Goal: Check status: Check status

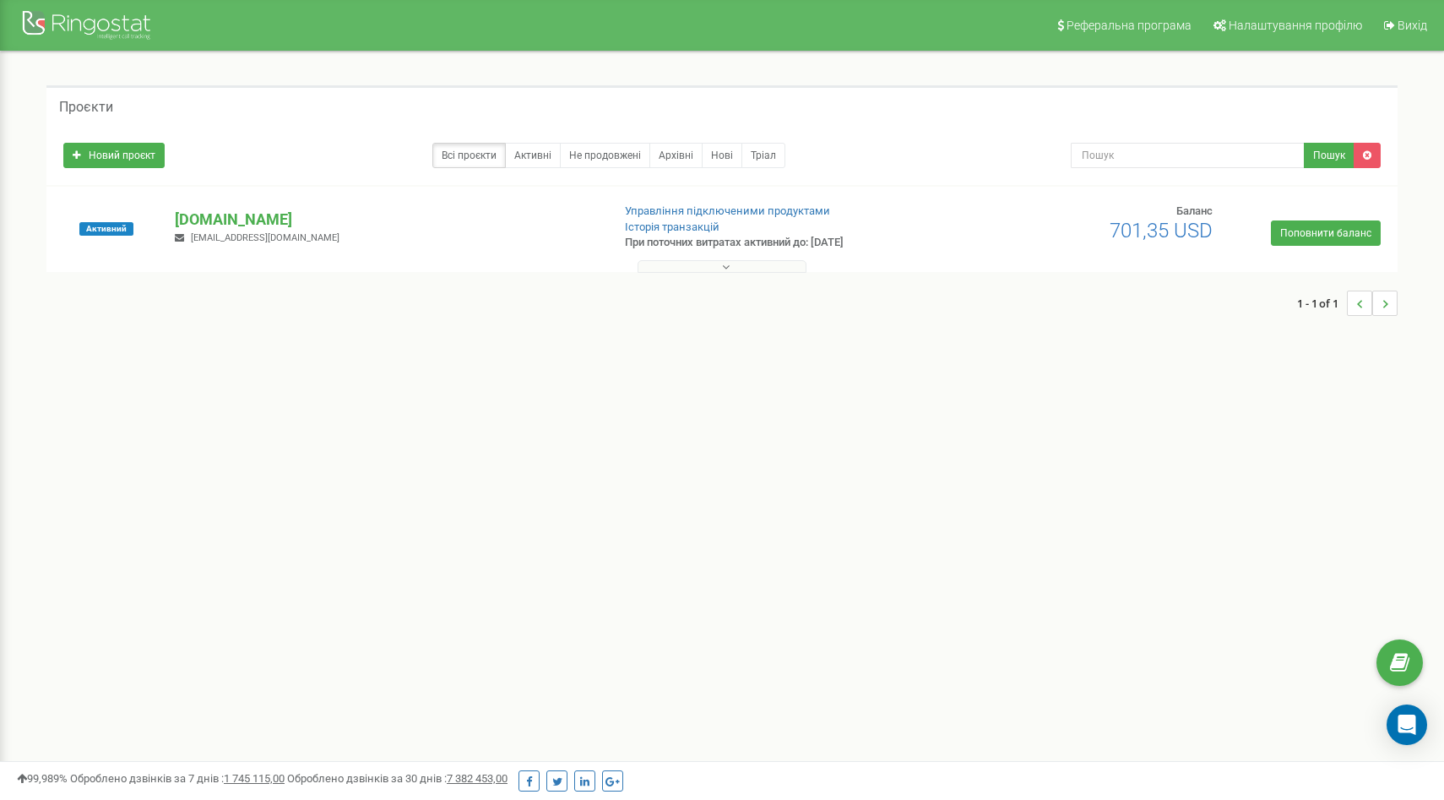
click at [650, 263] on button at bounding box center [722, 266] width 169 height 13
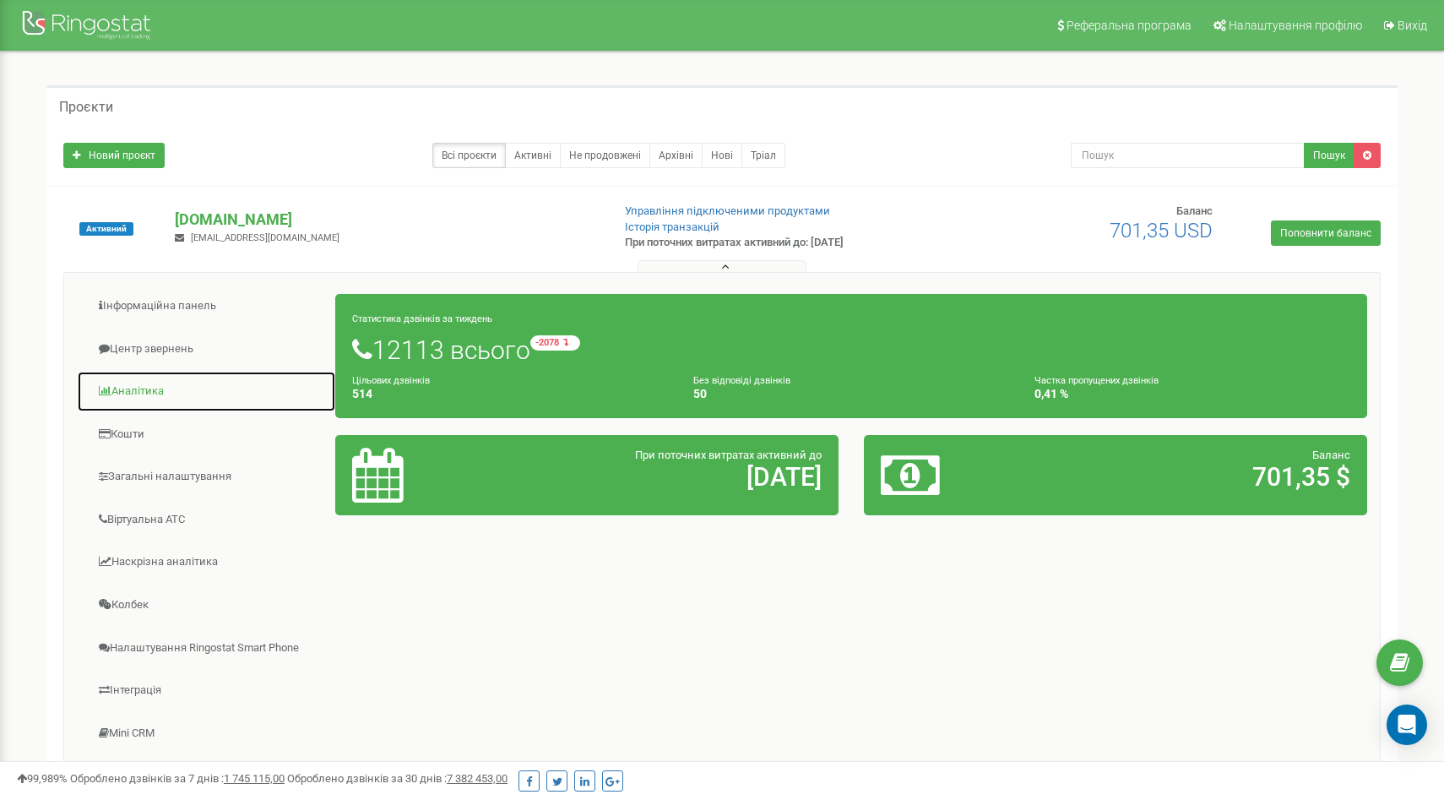
click at [147, 387] on link "Аналiтика" at bounding box center [206, 391] width 259 height 41
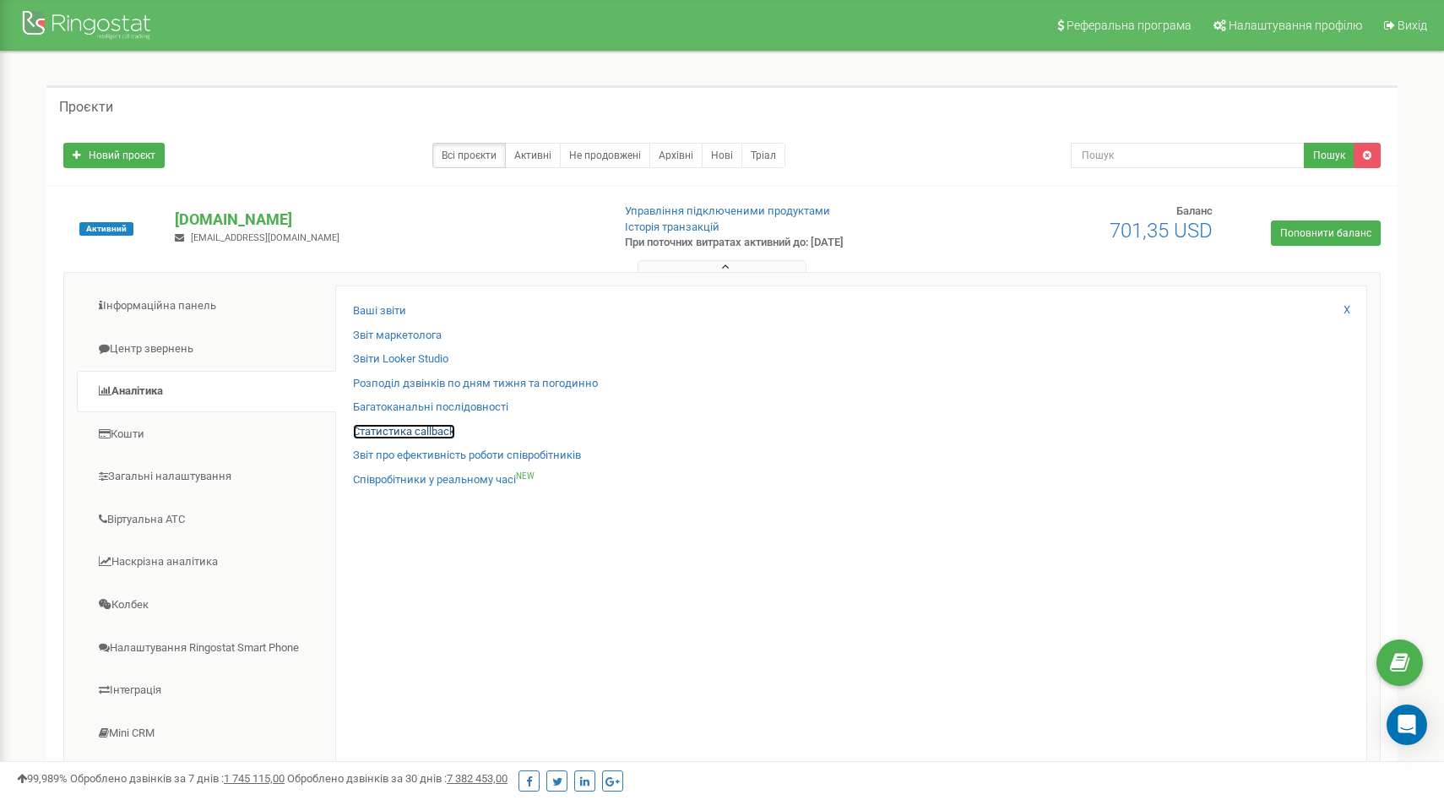
click at [357, 428] on link "Статистика callback" at bounding box center [404, 432] width 102 height 16
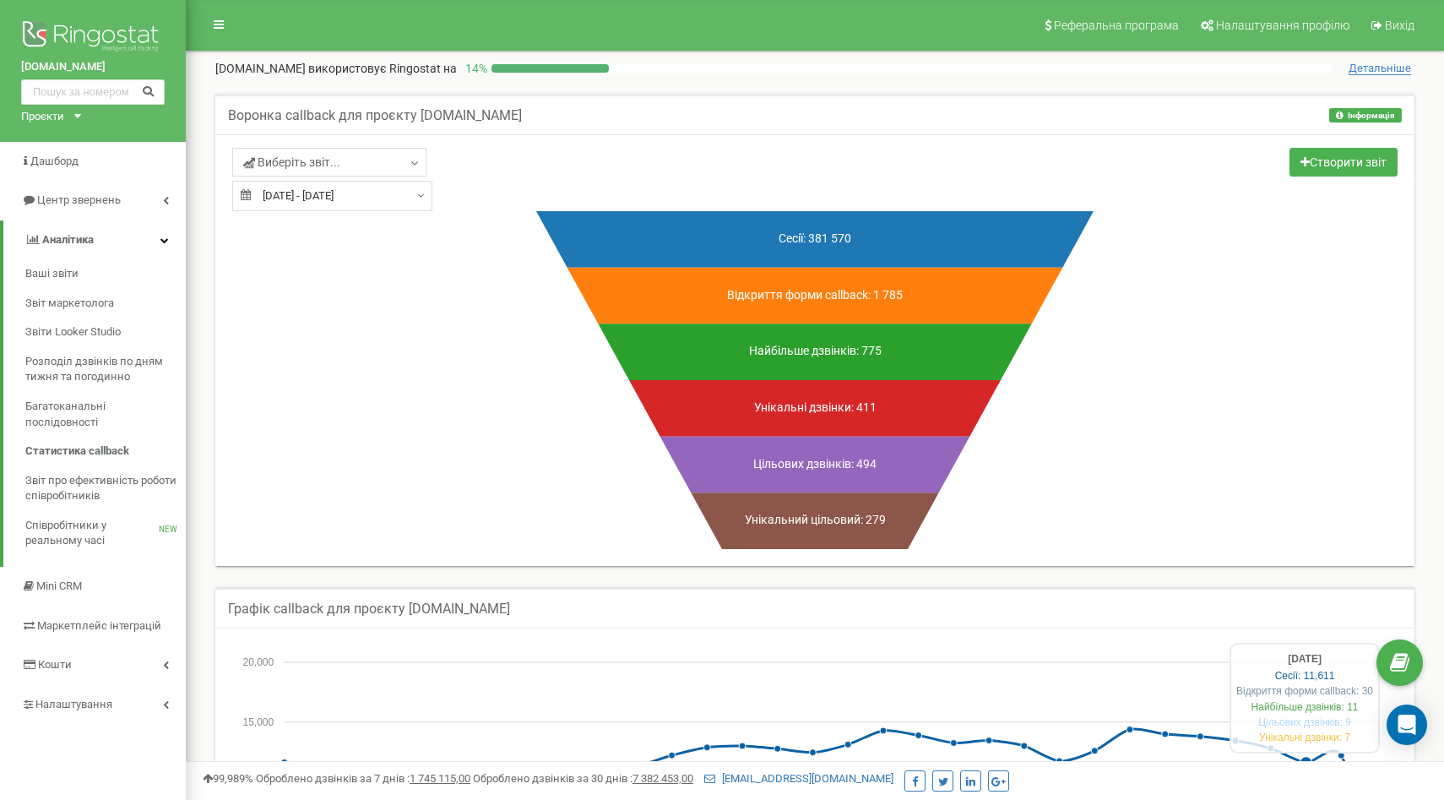
type input "22.08.2025"
type input "22.09.2025"
click at [355, 207] on input "22.08.2025 - 22.09.2025" at bounding box center [332, 196] width 200 height 30
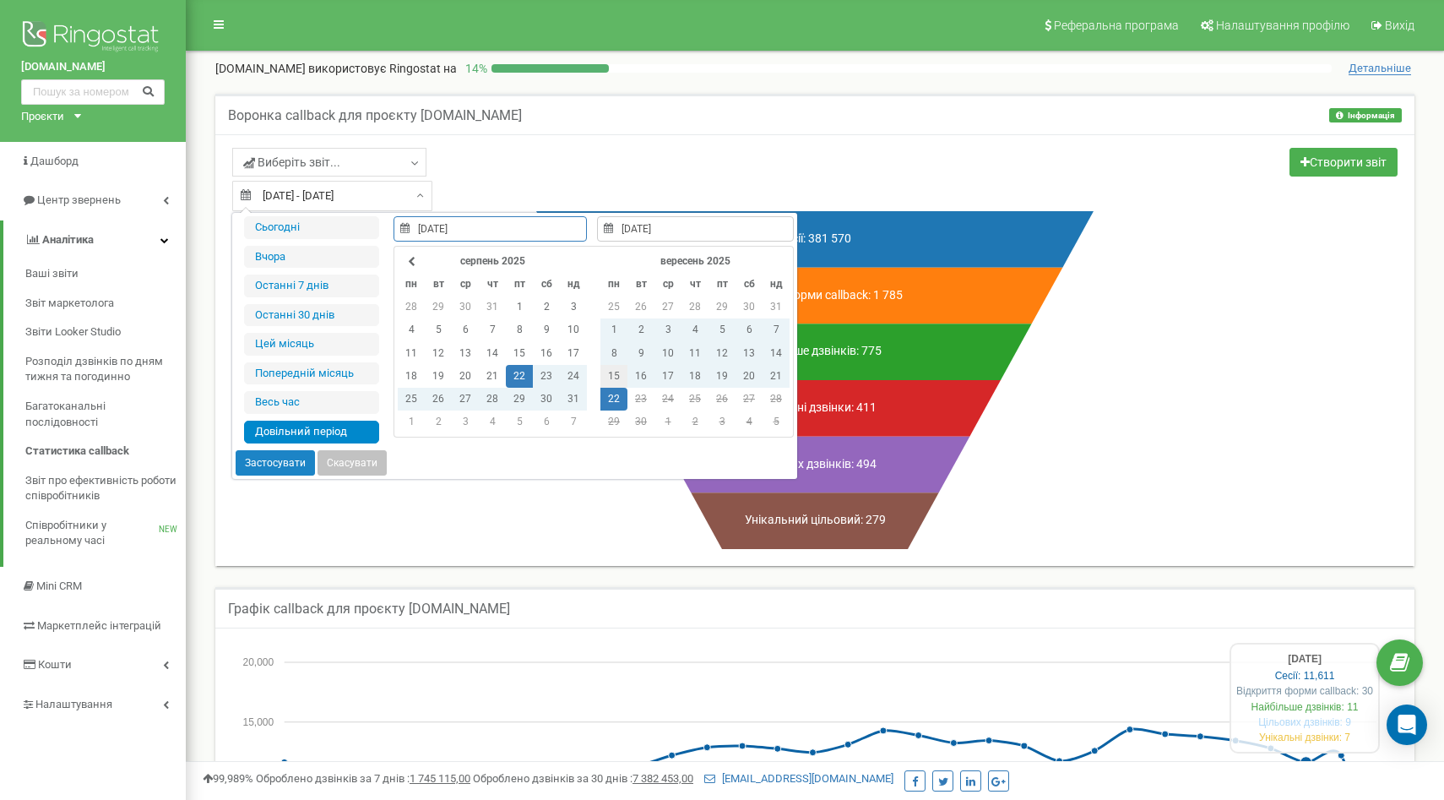
type input "15.09.2025"
click at [611, 372] on td "15" at bounding box center [613, 376] width 27 height 23
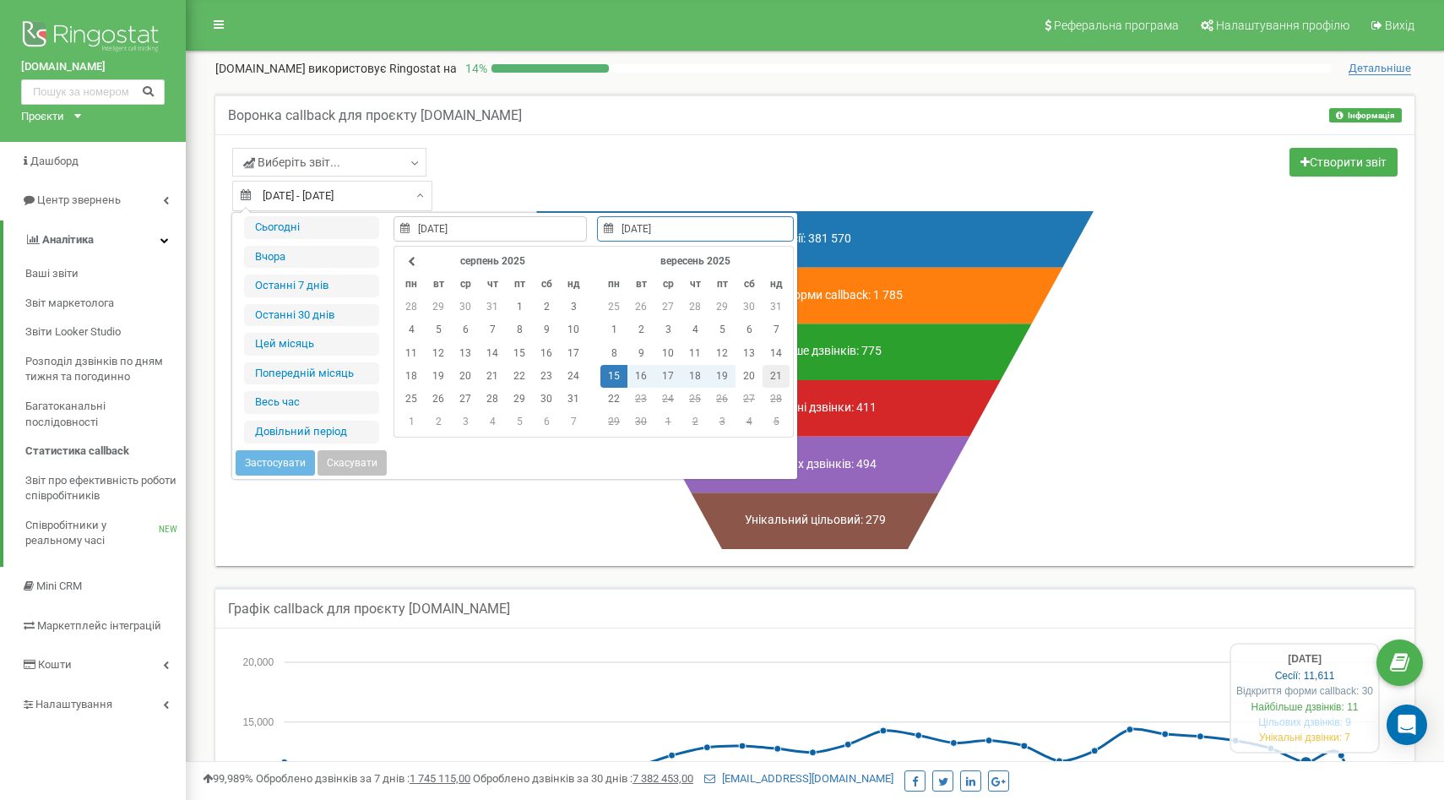
type input "21.09.2025"
click at [768, 377] on td "21" at bounding box center [776, 376] width 27 height 23
type input "15.09.2025"
click at [281, 459] on button "Застосувати" at bounding box center [275, 462] width 79 height 25
type input "15.09.2025 - 21.09.2025"
